Goal: Information Seeking & Learning: Learn about a topic

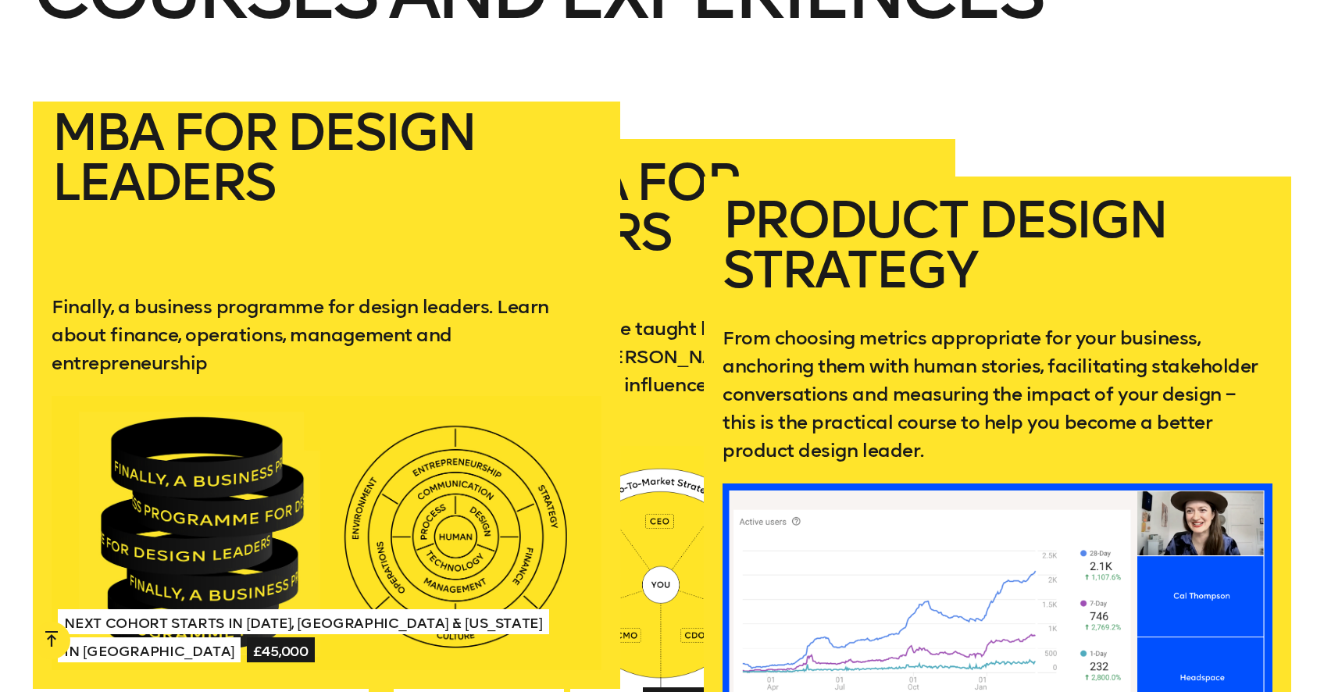
scroll to position [2979, 0]
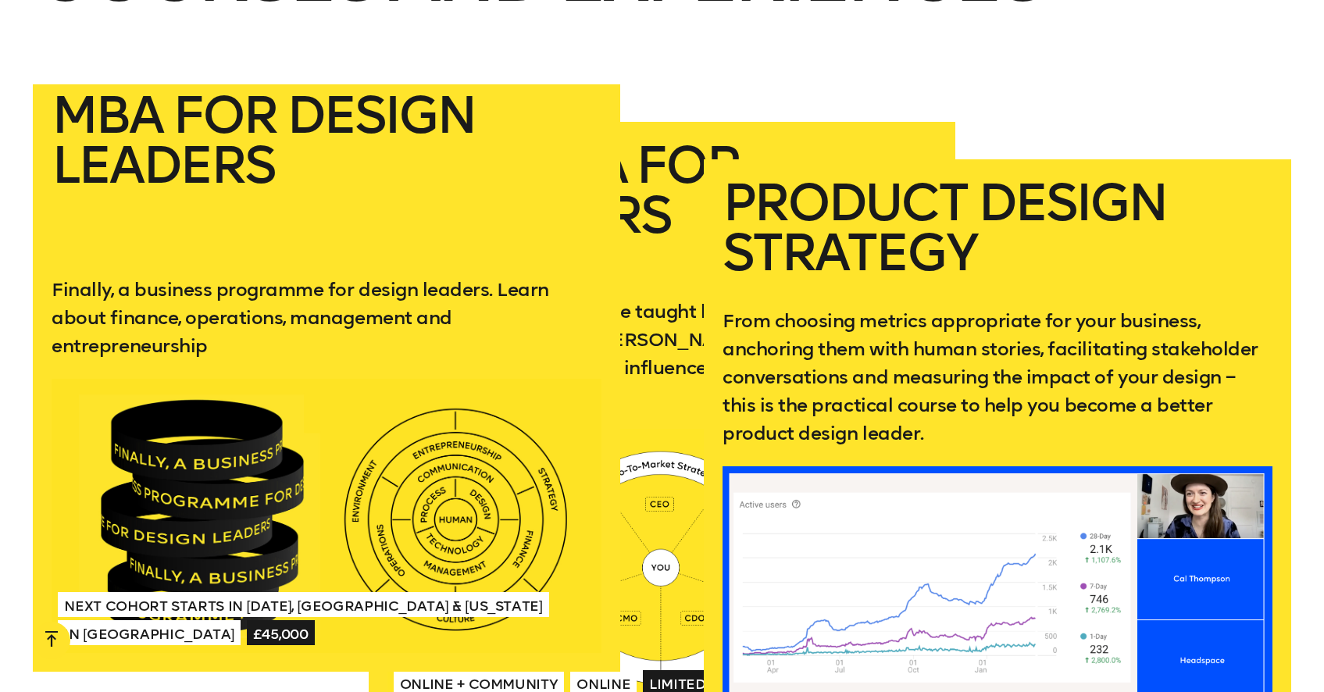
click at [230, 432] on div at bounding box center [326, 516] width 549 height 275
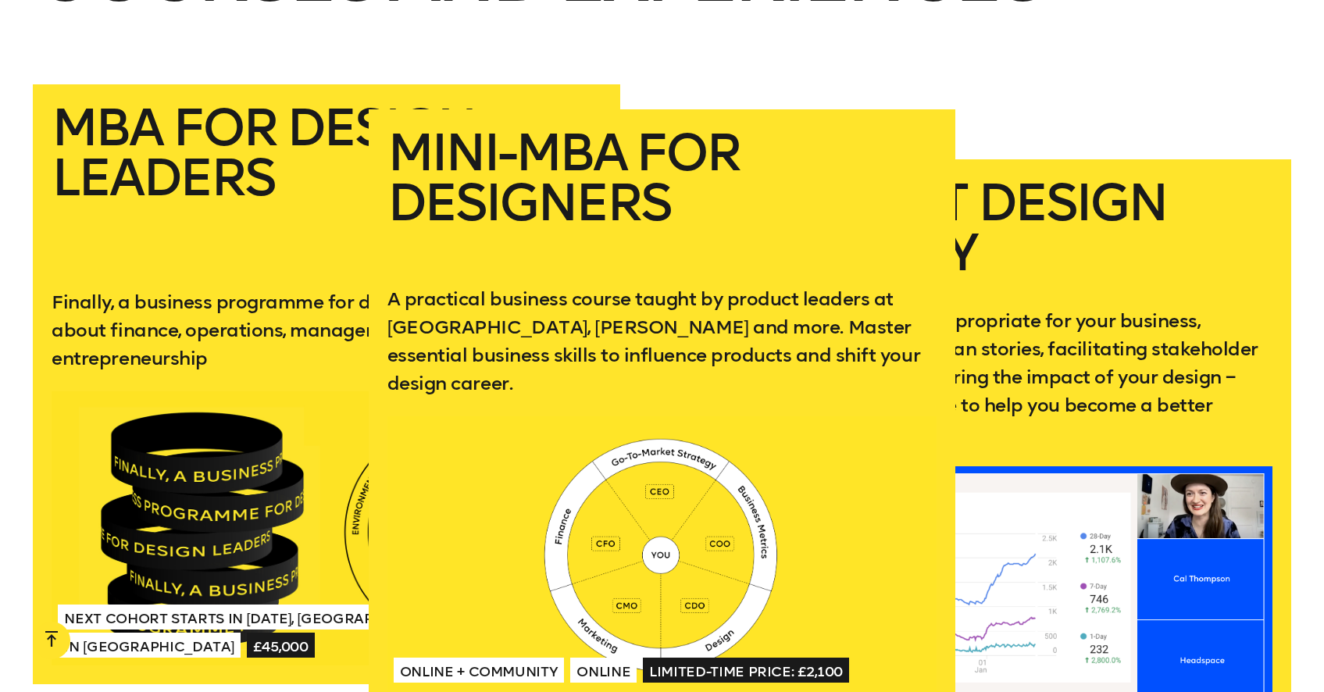
click at [651, 185] on h2 "Mini-MBA for Designers" at bounding box center [661, 193] width 549 height 131
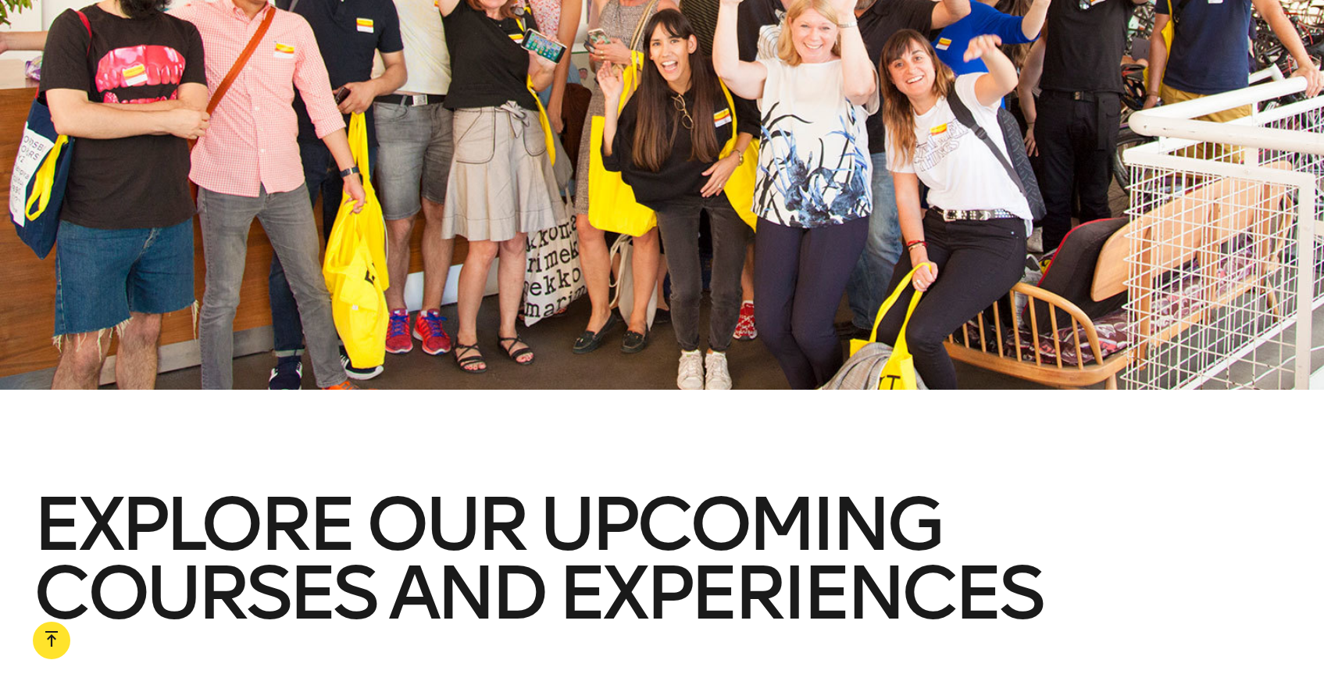
scroll to position [1300, 0]
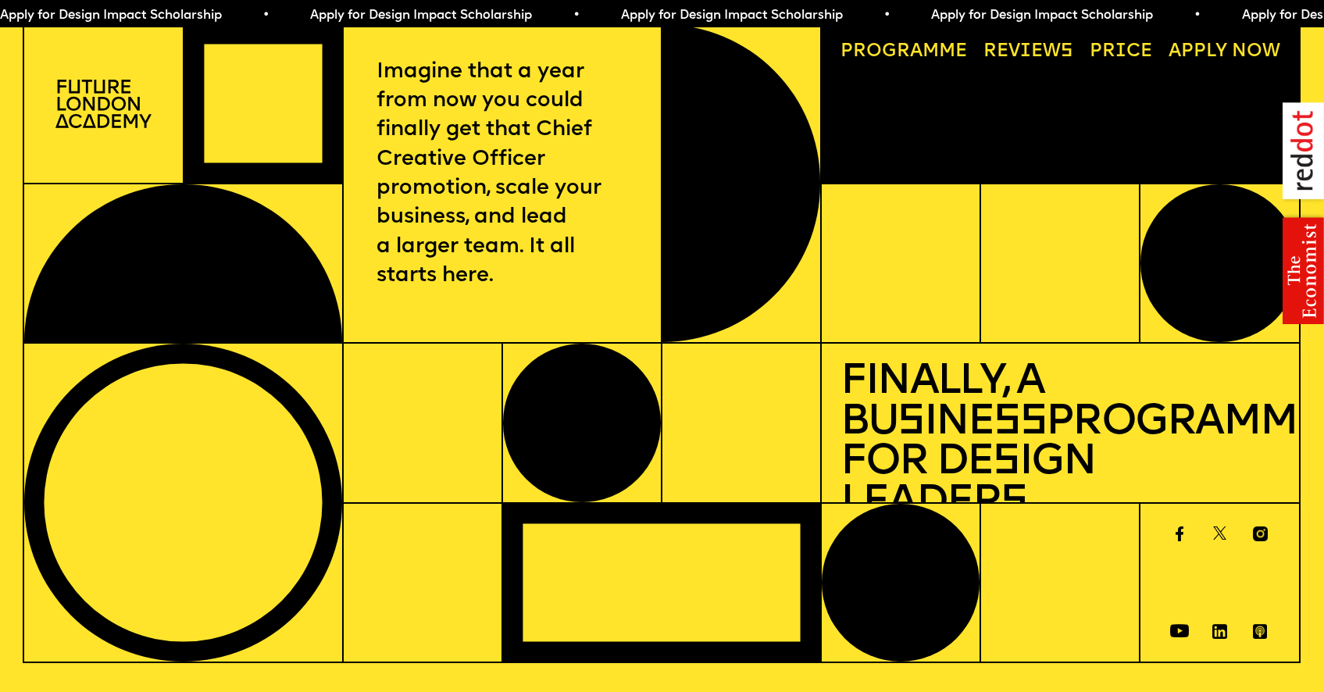
click at [1112, 55] on link "Price" at bounding box center [1120, 52] width 81 height 37
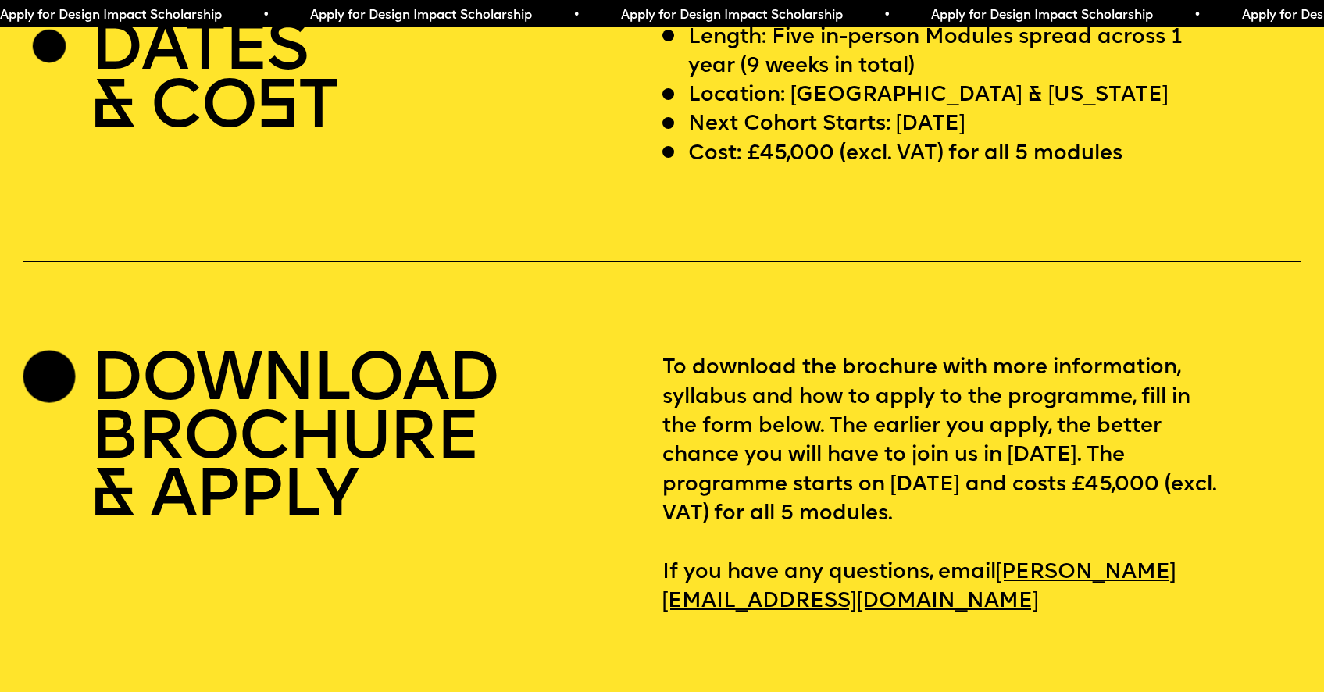
scroll to position [5492, 0]
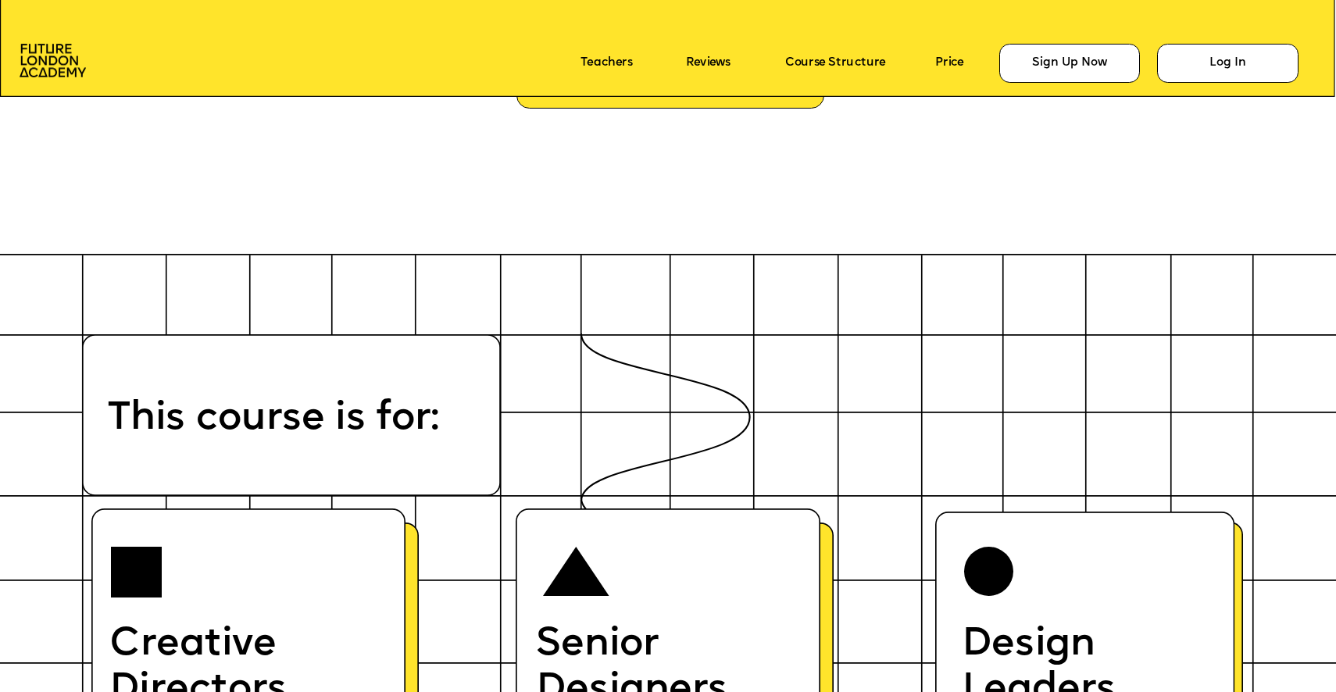
scroll to position [8144, 0]
